Goal: Download file/media

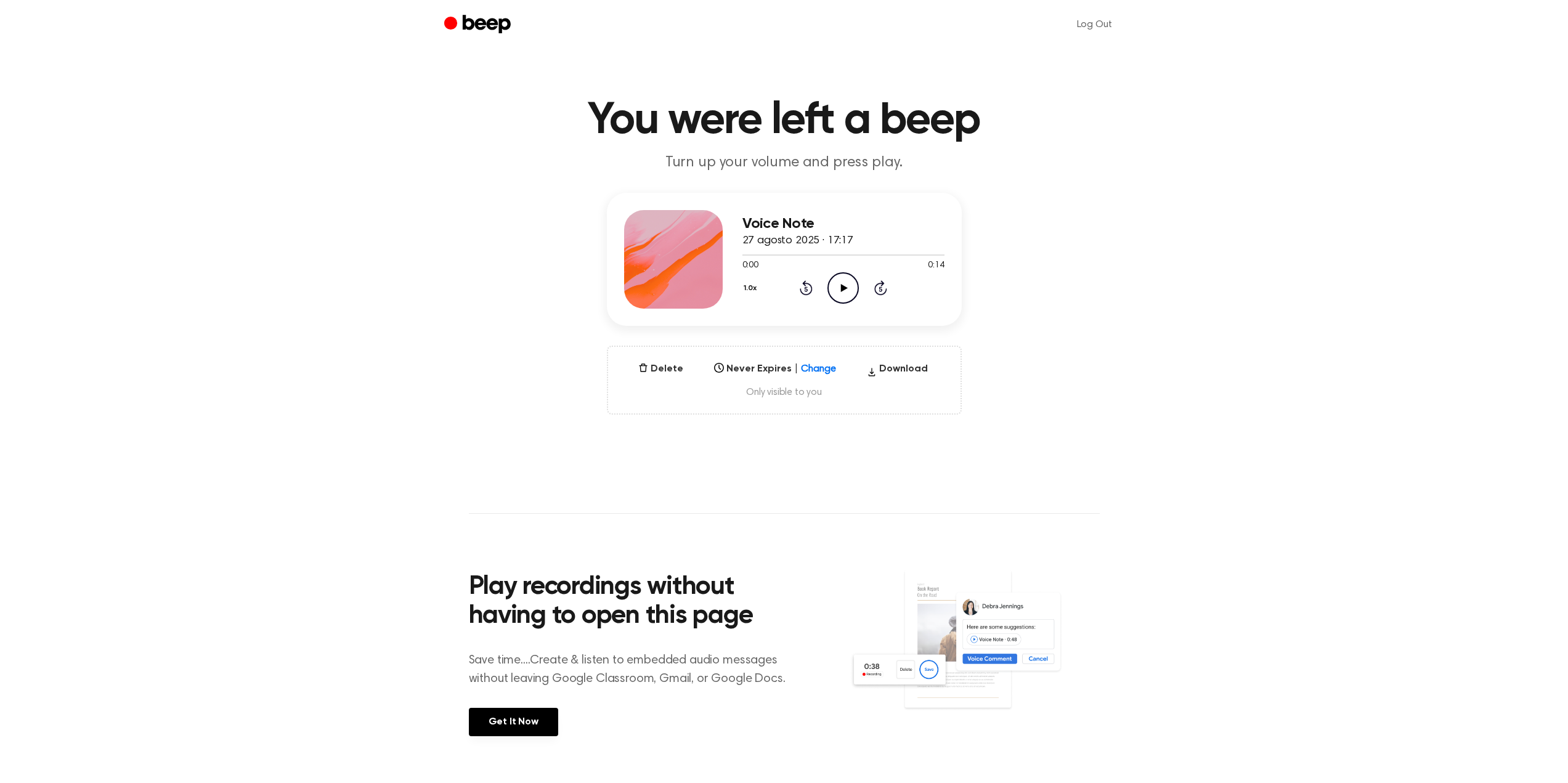
click at [841, 287] on icon at bounding box center [844, 288] width 7 height 8
click at [898, 369] on button "Download" at bounding box center [898, 371] width 71 height 20
click at [657, 372] on button "Delete" at bounding box center [661, 369] width 55 height 15
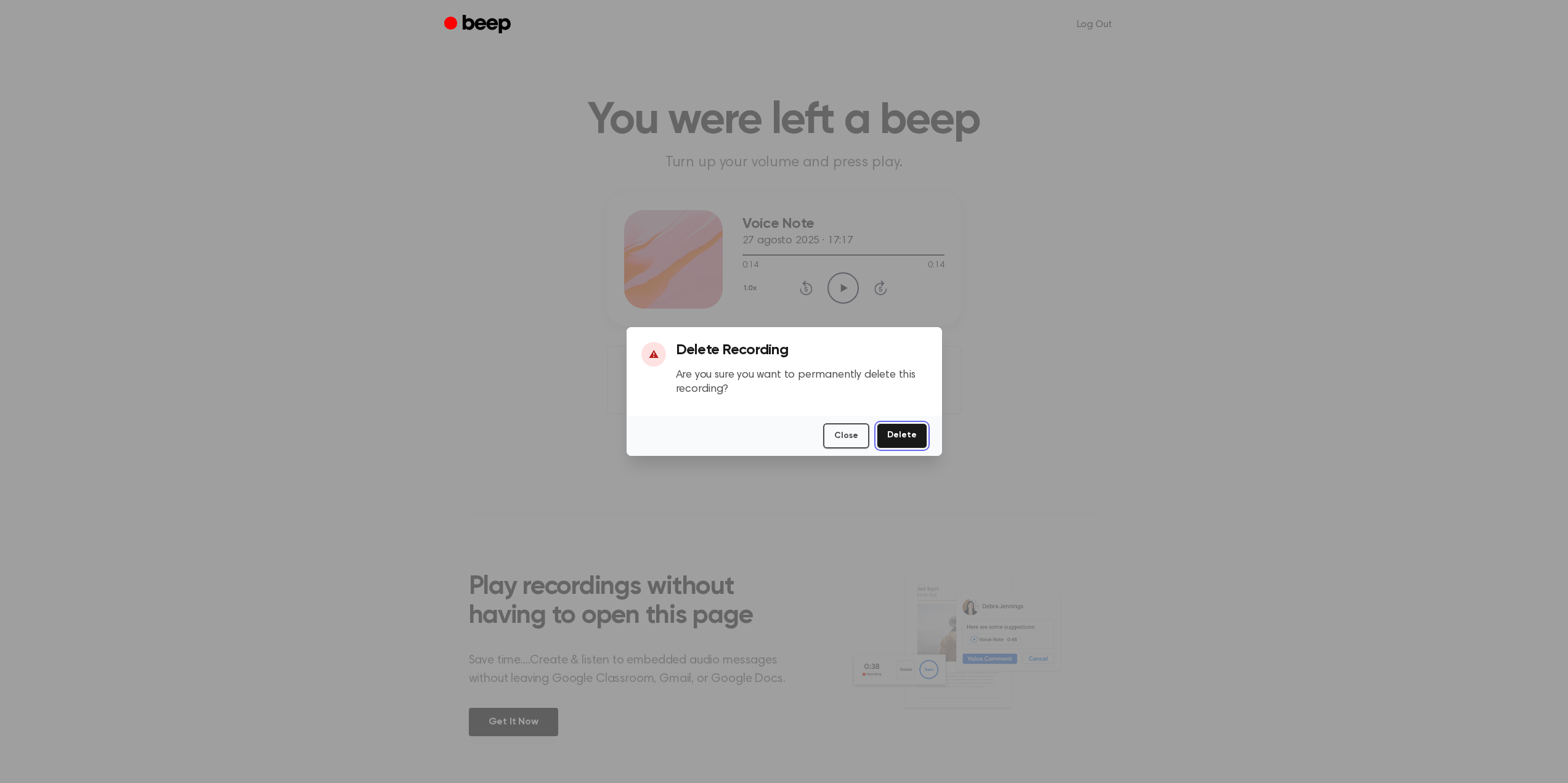
click at [899, 441] on button "Delete" at bounding box center [902, 436] width 50 height 25
